Goal: Task Accomplishment & Management: Complete application form

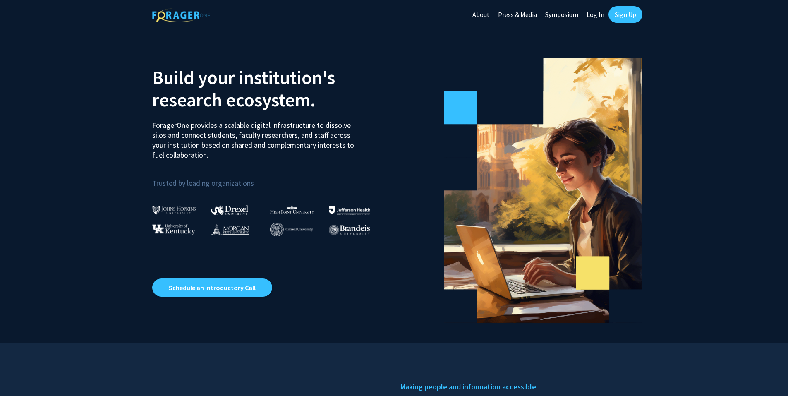
click at [630, 9] on link "Sign Up" at bounding box center [625, 14] width 34 height 17
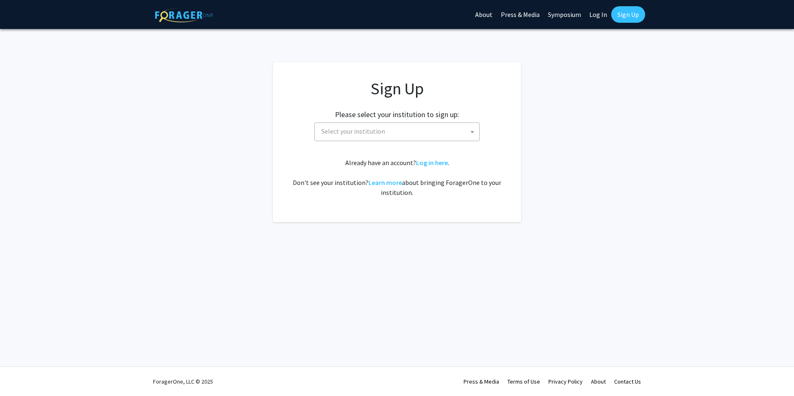
click at [359, 129] on span "Select your institution" at bounding box center [353, 131] width 64 height 8
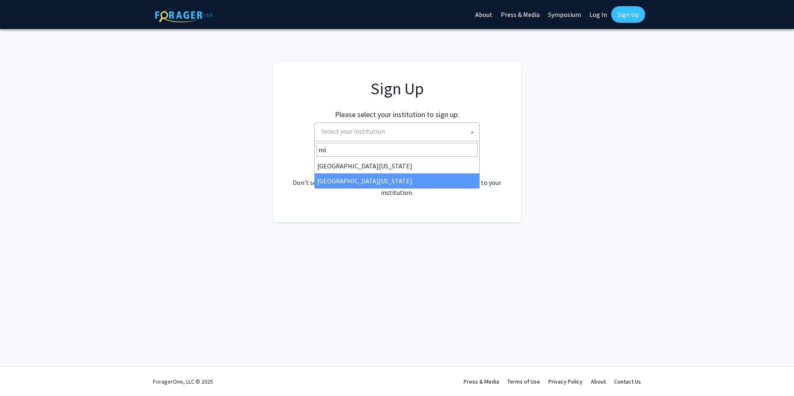
type input "mi"
select select "33"
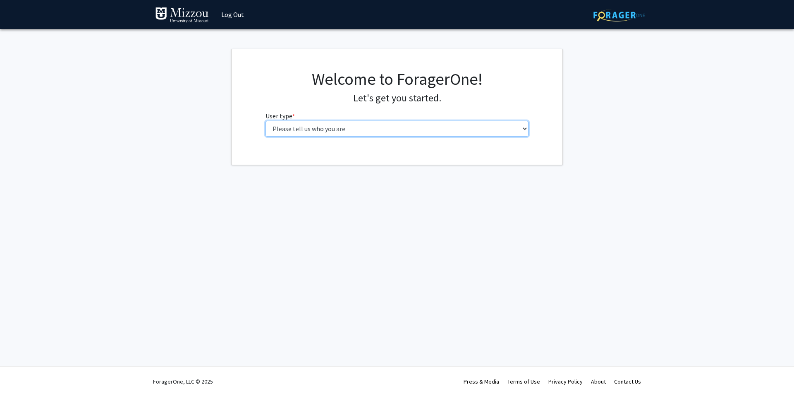
click at [504, 126] on select "Please tell us who you are Undergraduate Student Master's Student Doctoral Cand…" at bounding box center [397, 129] width 263 height 16
select select "5: faculty"
click at [266, 121] on select "Please tell us who you are Undergraduate Student Master's Student Doctoral Cand…" at bounding box center [397, 129] width 263 height 16
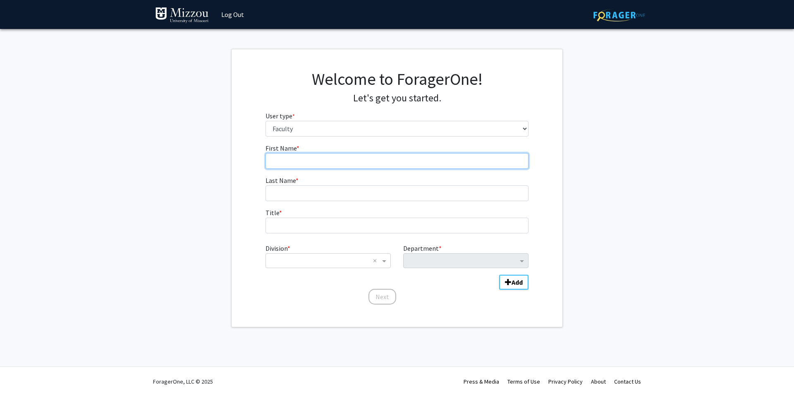
click at [440, 164] on input "First Name * required" at bounding box center [397, 161] width 263 height 16
type input "Rebecca"
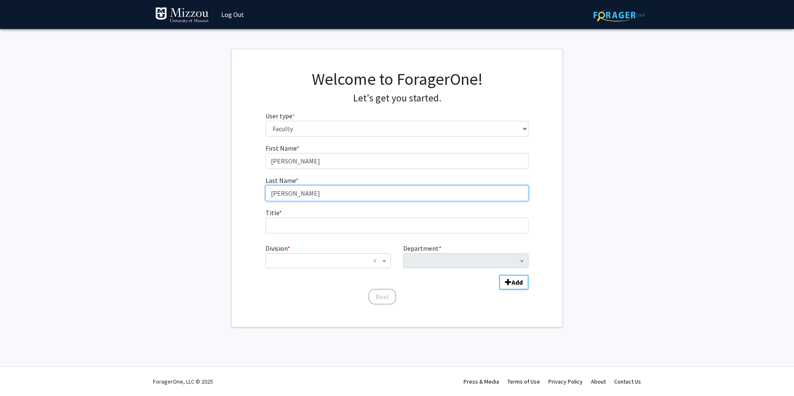
type input "Ulmer"
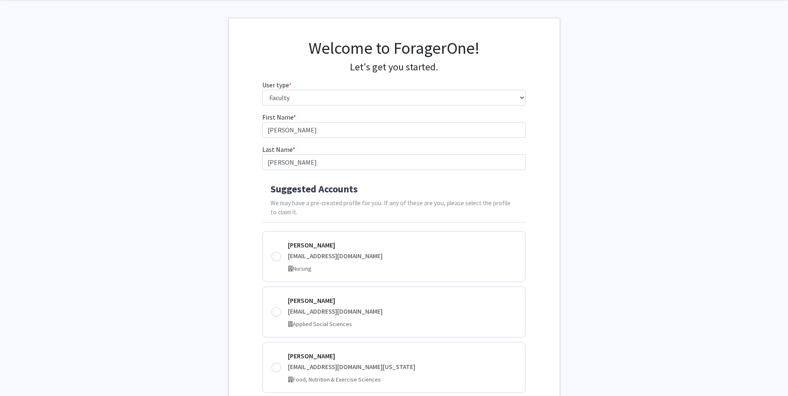
scroll to position [124, 0]
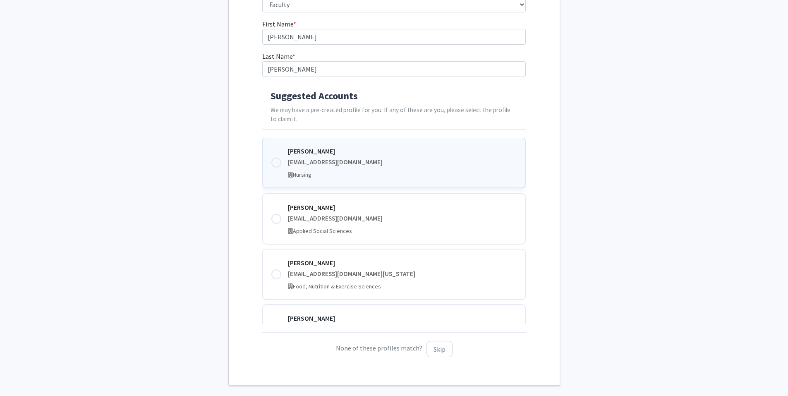
click at [274, 160] on div at bounding box center [276, 163] width 10 height 10
type input "Rebecca"
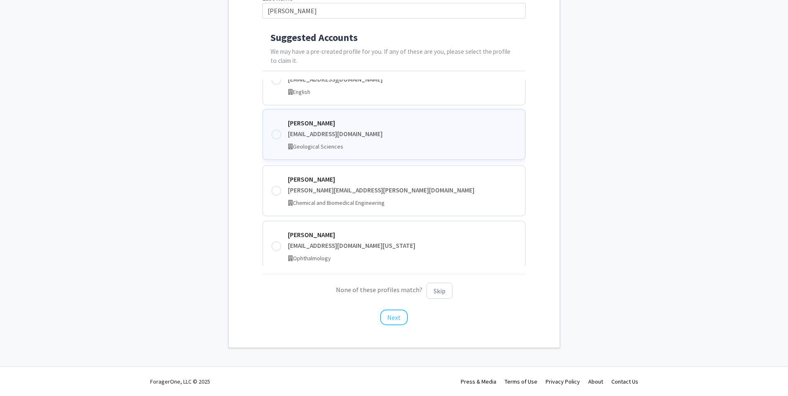
scroll to position [252, 0]
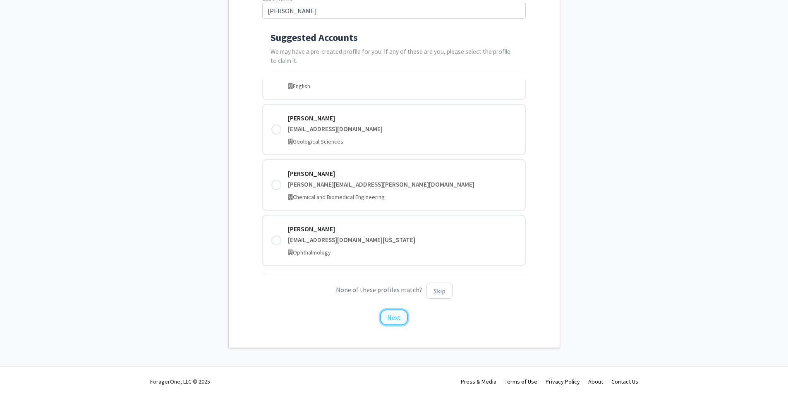
click at [387, 312] on button "Next" at bounding box center [394, 317] width 28 height 16
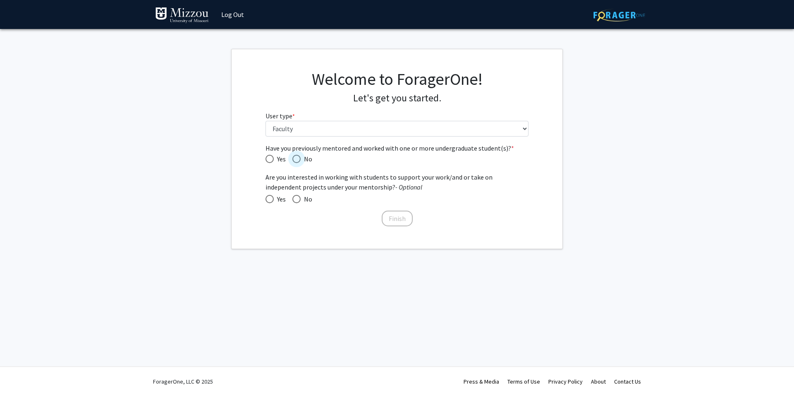
click at [296, 159] on span "Have you previously mentored and worked with one or more undergraduate student(…" at bounding box center [296, 159] width 8 height 8
click at [296, 159] on input "No" at bounding box center [296, 159] width 8 height 8
radio input "true"
click at [299, 199] on span at bounding box center [296, 199] width 8 height 8
click at [299, 199] on input "No" at bounding box center [296, 199] width 8 height 8
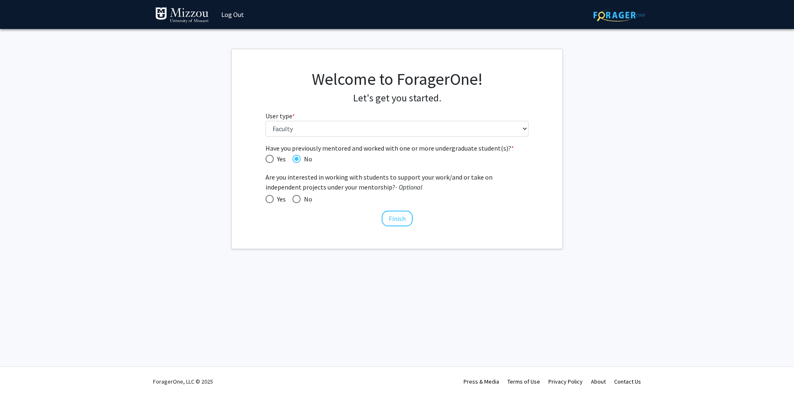
radio input "true"
click at [394, 219] on button "Finish" at bounding box center [397, 219] width 31 height 16
